Goal: Task Accomplishment & Management: Complete application form

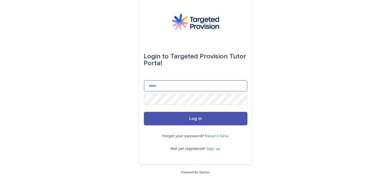
click at [144, 85] on input "Email" at bounding box center [196, 85] width 104 height 11
type input "**********"
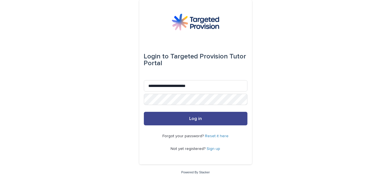
click at [180, 117] on button "Log in" at bounding box center [196, 119] width 104 height 14
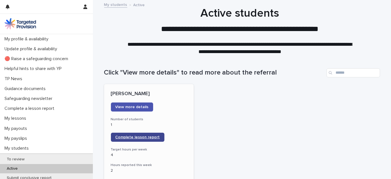
click at [140, 136] on span "Complete lesson report" at bounding box center [138, 137] width 45 height 4
